Goal: Task Accomplishment & Management: Use online tool/utility

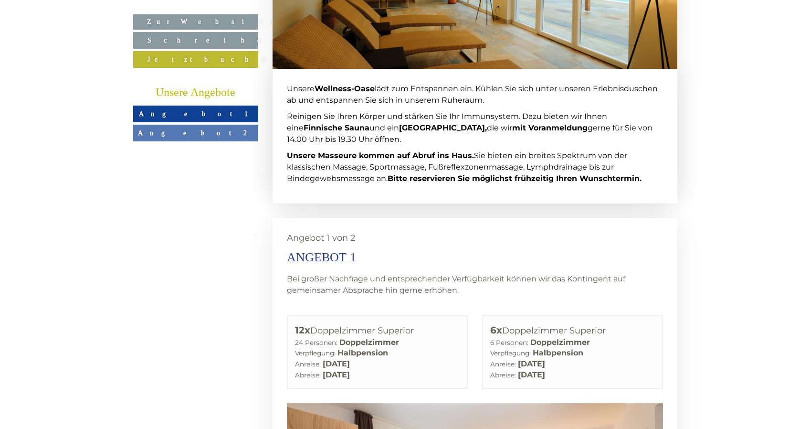
scroll to position [1814, 0]
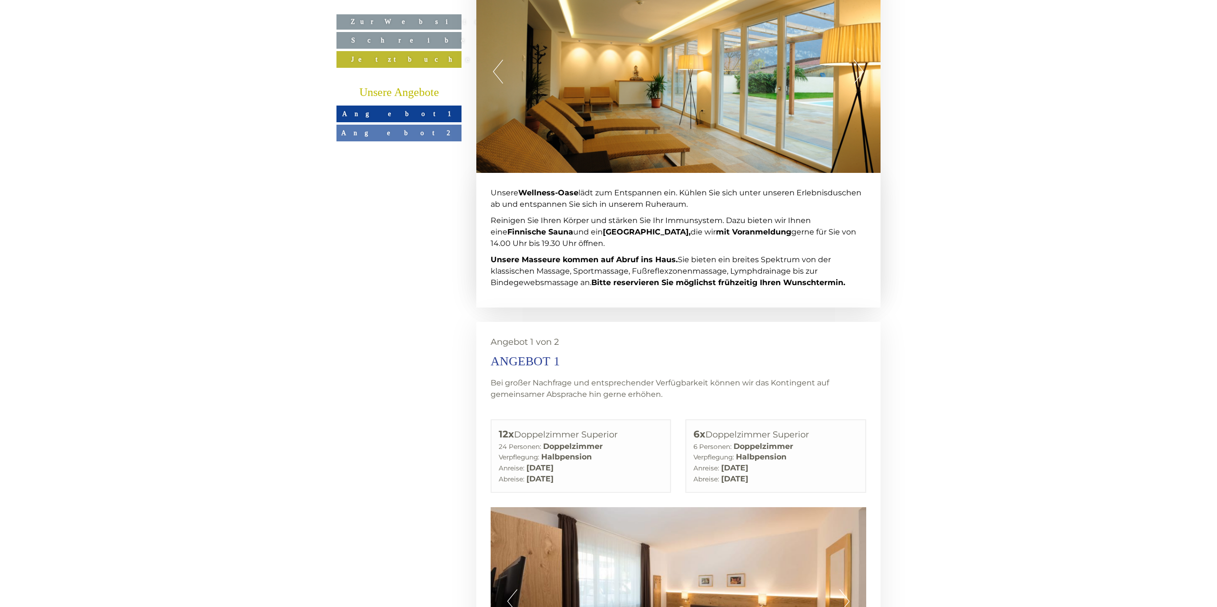
scroll to position [1814, 0]
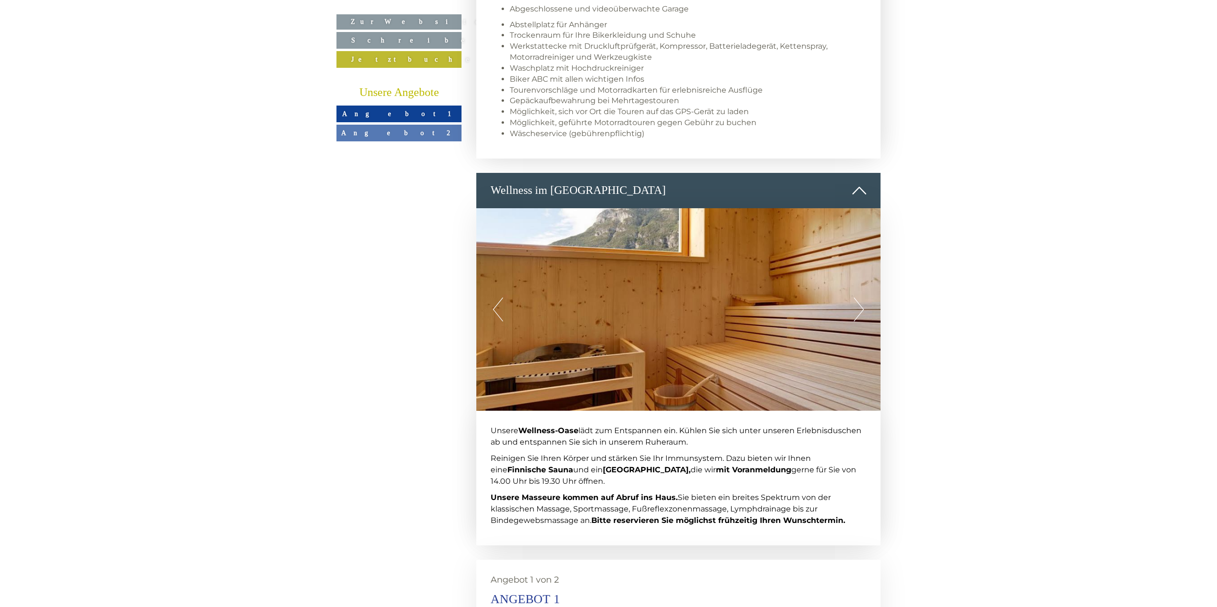
scroll to position [1957, 0]
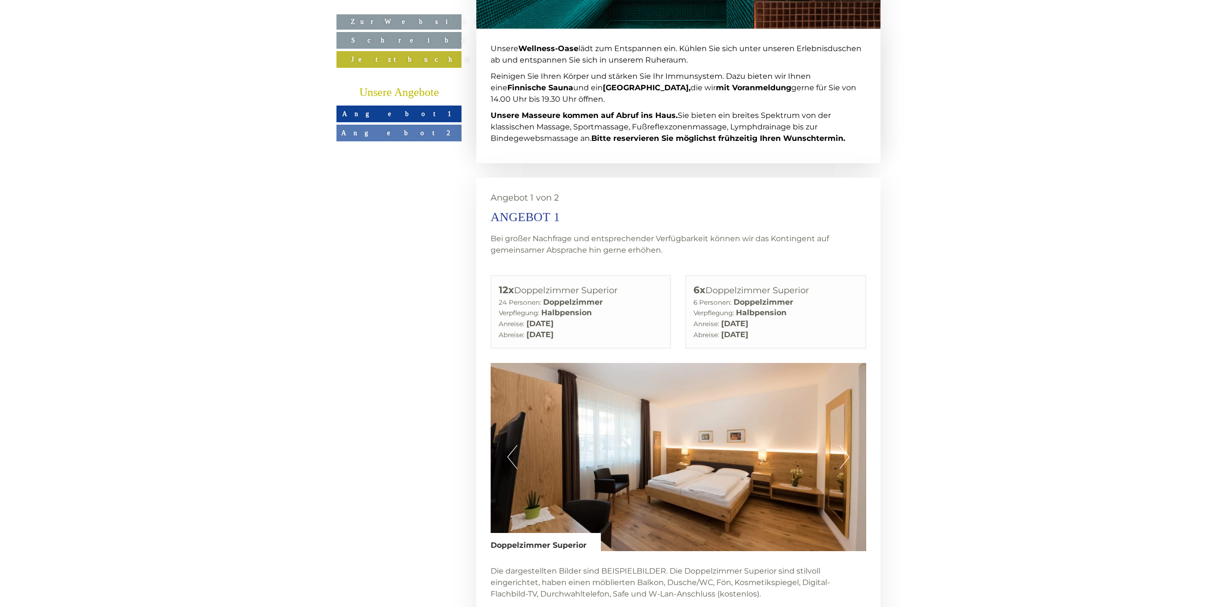
click at [440, 133] on link "Angebot 2" at bounding box center [399, 133] width 125 height 17
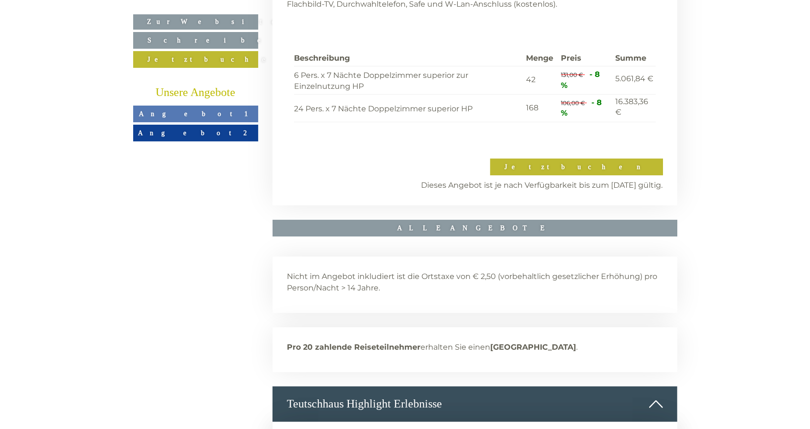
scroll to position [2596, 0]
